Goal: Information Seeking & Learning: Learn about a topic

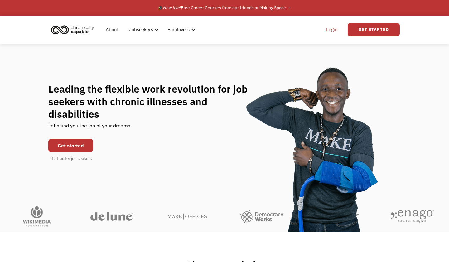
click at [324, 31] on link "Login" at bounding box center [332, 30] width 19 height 20
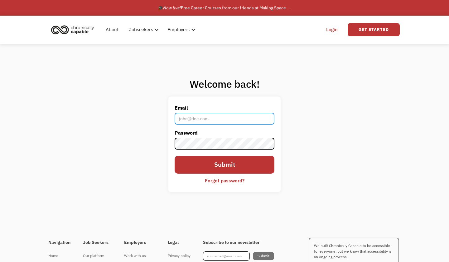
type input "[EMAIL_ADDRESS][DOMAIN_NAME]"
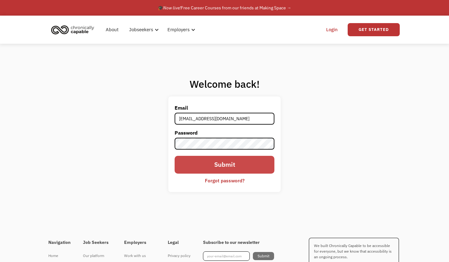
click at [219, 162] on input "Submit" at bounding box center [225, 165] width 100 height 18
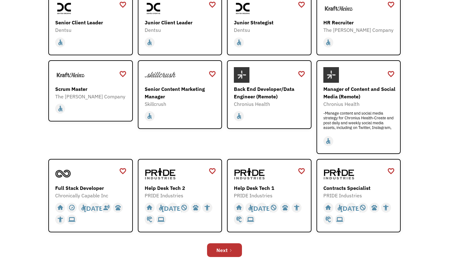
scroll to position [129, 0]
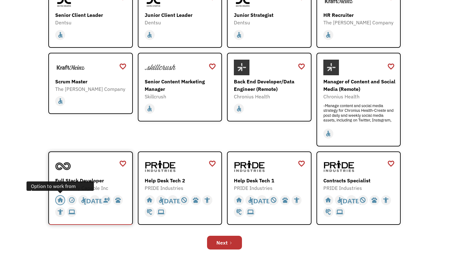
click at [62, 198] on div "home" at bounding box center [60, 199] width 7 height 9
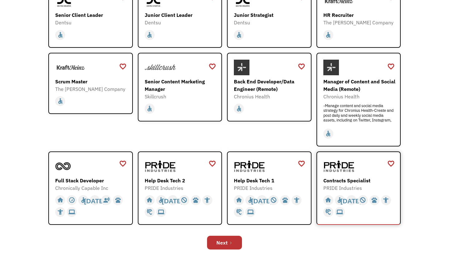
click at [351, 183] on div "Contracts Specialist" at bounding box center [360, 180] width 72 height 7
click at [235, 245] on link "Next" at bounding box center [224, 243] width 35 height 14
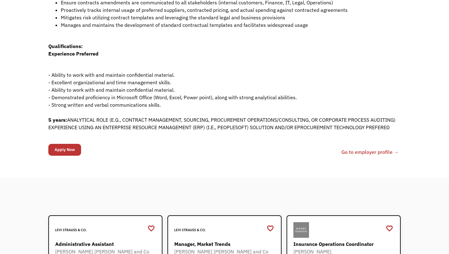
scroll to position [255, 0]
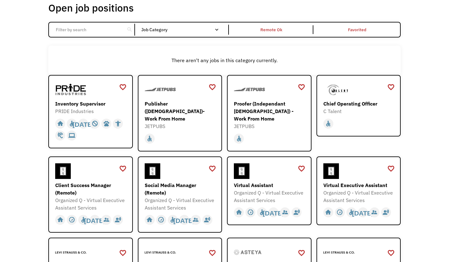
scroll to position [47, 0]
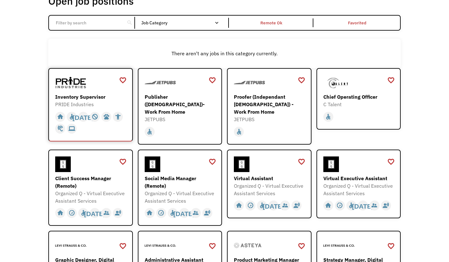
click at [76, 86] on img at bounding box center [70, 83] width 31 height 16
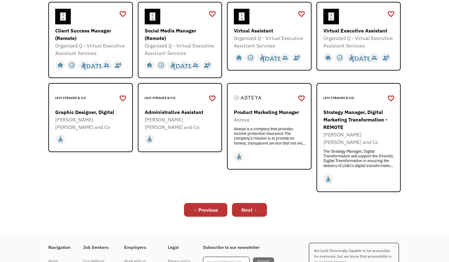
scroll to position [194, 0]
click at [157, 27] on div "Social Media Manager (Remote)" at bounding box center [181, 34] width 72 height 15
click at [261, 203] on link "Next" at bounding box center [249, 210] width 35 height 14
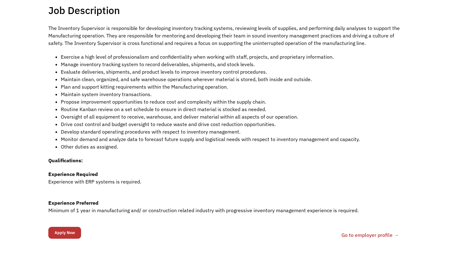
scroll to position [132, 0]
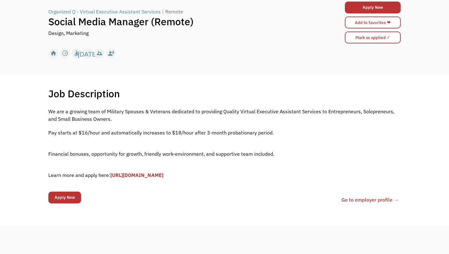
scroll to position [53, 0]
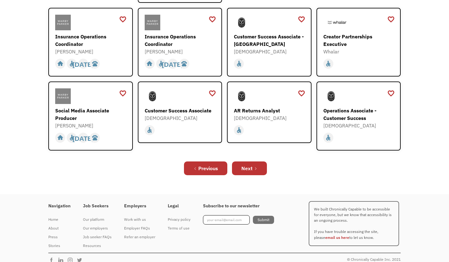
scroll to position [221, 0]
click at [259, 164] on link "Next" at bounding box center [249, 169] width 35 height 14
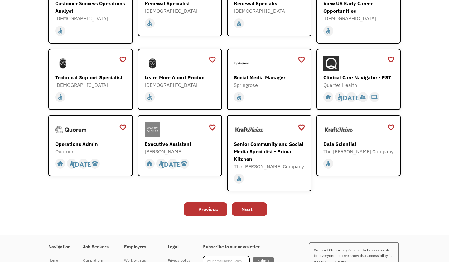
scroll to position [148, 0]
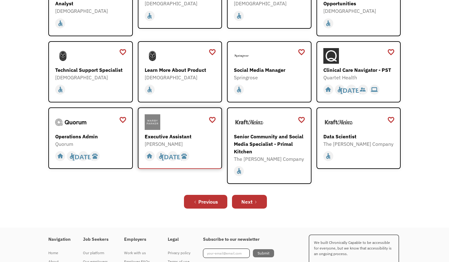
click at [178, 127] on div at bounding box center [181, 122] width 72 height 16
click at [259, 198] on link "Next" at bounding box center [249, 202] width 35 height 14
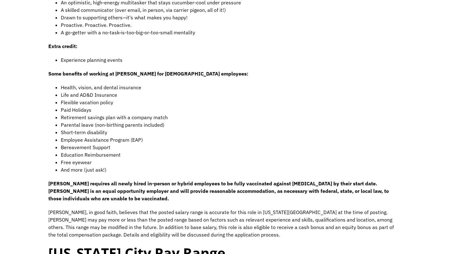
scroll to position [352, 0]
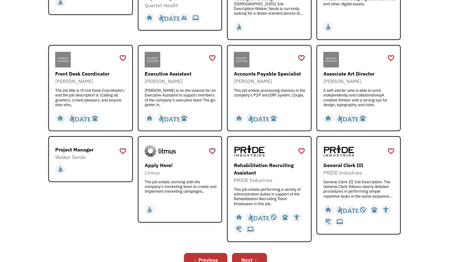
scroll to position [153, 0]
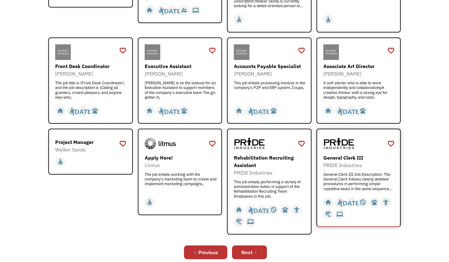
click at [353, 170] on div "General Clerk III PRIDE Industries General Clerk III Job Description: The Gener…" at bounding box center [360, 172] width 72 height 37
click at [265, 252] on link "Next" at bounding box center [249, 252] width 35 height 14
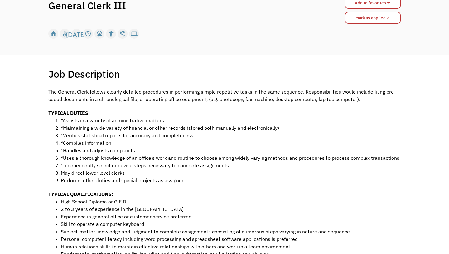
scroll to position [78, 0]
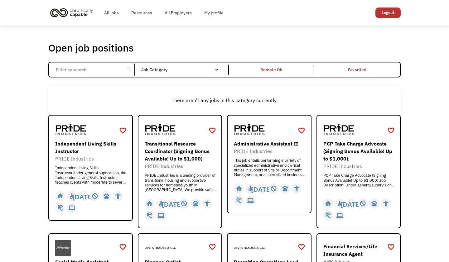
scroll to position [90, 0]
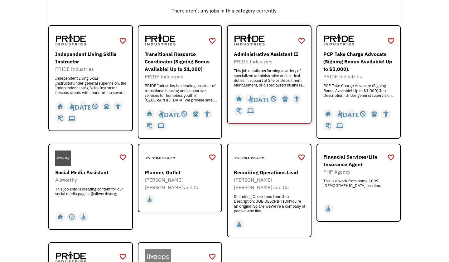
click at [242, 59] on div "PRIDE Industries" at bounding box center [270, 61] width 72 height 7
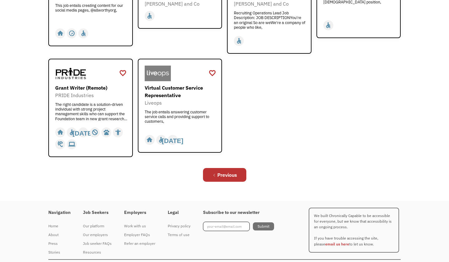
scroll to position [273, 0]
click at [77, 102] on div "The right candidate is a solution-driven individual with strong project managem…" at bounding box center [91, 111] width 72 height 19
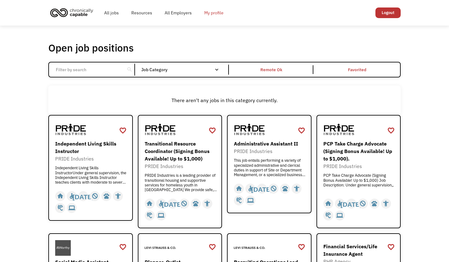
scroll to position [0, 0]
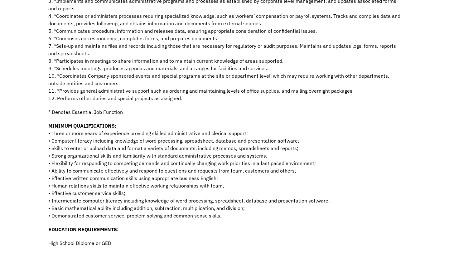
scroll to position [224, 0]
